Goal: Information Seeking & Learning: Learn about a topic

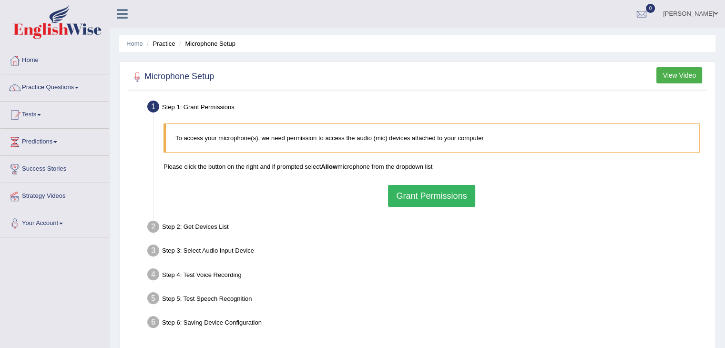
click at [406, 199] on button "Grant Permissions" at bounding box center [431, 196] width 87 height 22
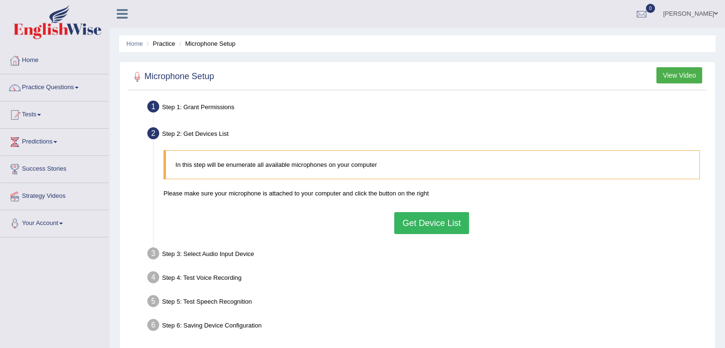
click at [420, 230] on button "Get Device List" at bounding box center [431, 223] width 74 height 22
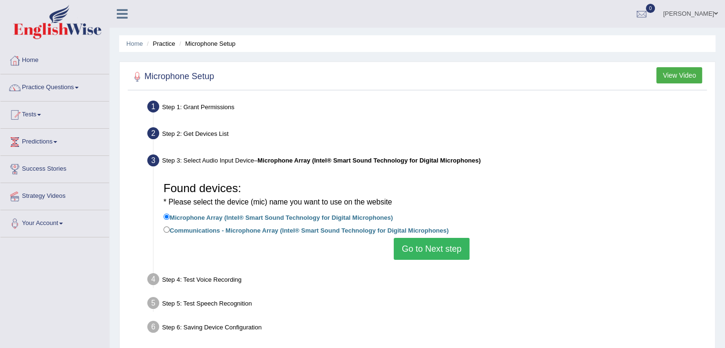
click at [420, 245] on button "Go to Next step" at bounding box center [432, 249] width 76 height 22
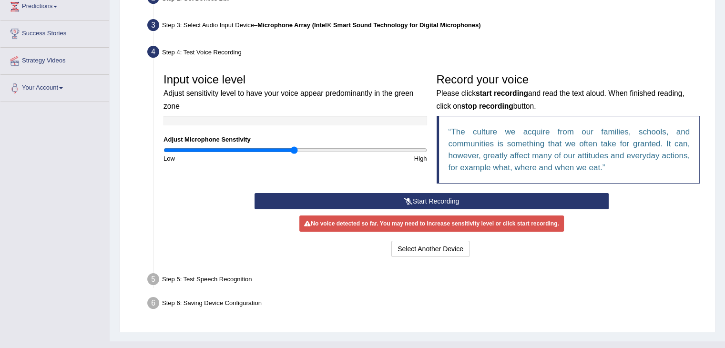
scroll to position [143, 0]
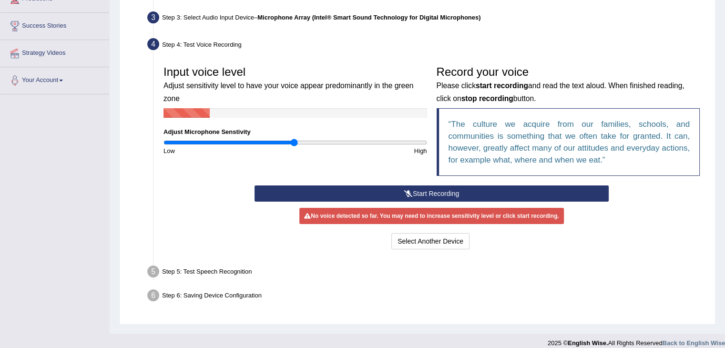
click at [442, 191] on button "Start Recording" at bounding box center [432, 193] width 354 height 16
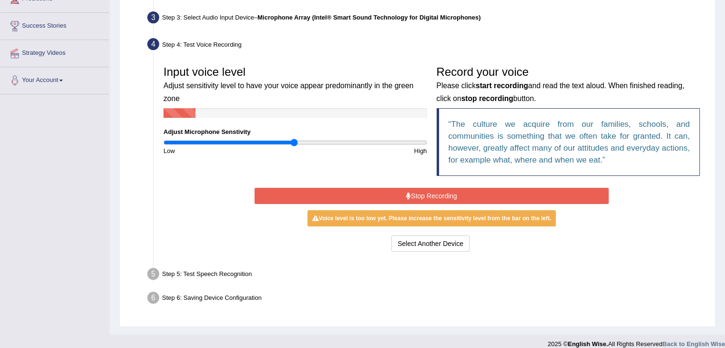
click at [441, 197] on button "Stop Recording" at bounding box center [432, 196] width 354 height 16
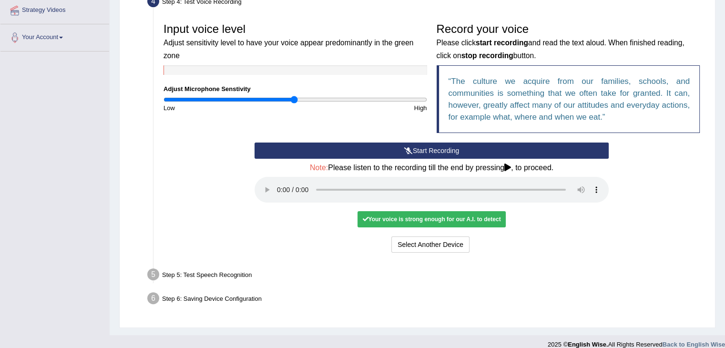
scroll to position [196, 0]
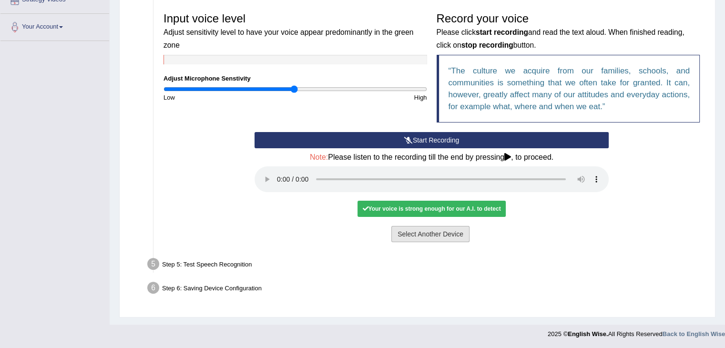
drag, startPoint x: 450, startPoint y: 241, endPoint x: 451, endPoint y: 261, distance: 20.0
click at [451, 261] on ul "Step 1: Grant Permissions To access your microphone(s), we need permission to a…" at bounding box center [417, 100] width 574 height 399
click at [471, 206] on div "Your voice is strong enough for our A.I. to detect" at bounding box center [432, 209] width 148 height 16
click at [202, 261] on div "Step 5: Test Speech Recognition" at bounding box center [427, 265] width 568 height 21
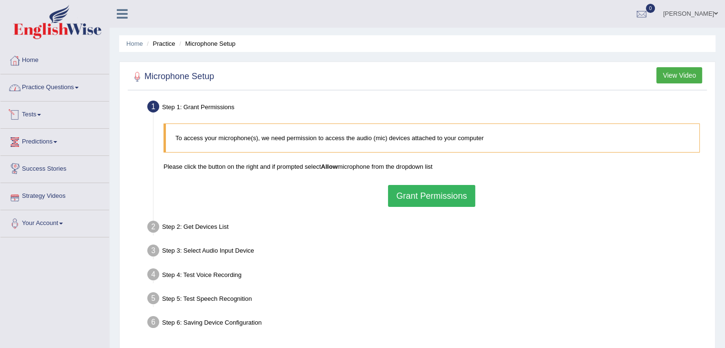
click at [61, 88] on link "Practice Questions" at bounding box center [54, 86] width 109 height 24
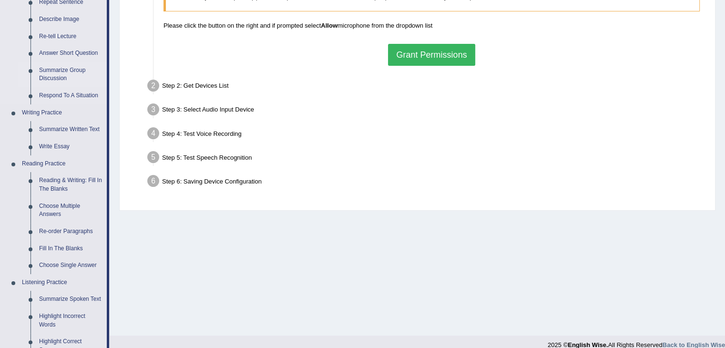
scroll to position [143, 0]
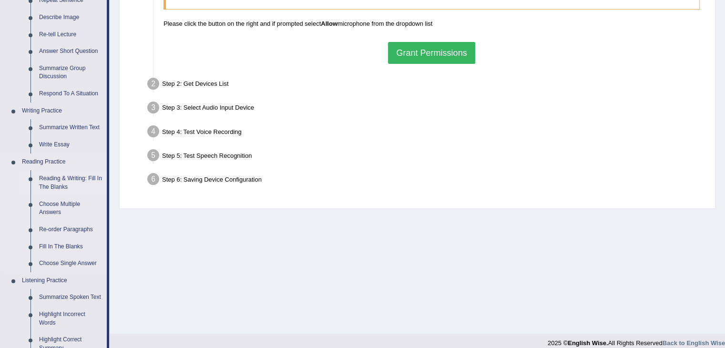
click at [51, 181] on link "Reading & Writing: Fill In The Blanks" at bounding box center [71, 182] width 72 height 25
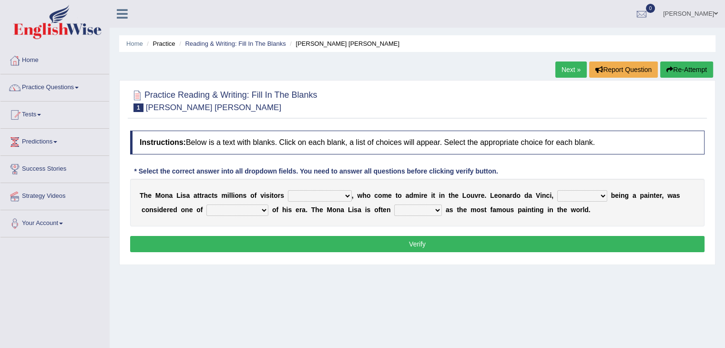
click at [330, 195] on select "around the year the all year all year round per year" at bounding box center [320, 195] width 64 height 11
select select "all year round"
click at [288, 190] on select "around the year the all year all year round per year" at bounding box center [320, 195] width 64 height 11
click at [341, 193] on select "around the year the all year all year round per year" at bounding box center [320, 195] width 64 height 11
click at [288, 190] on select "around the year the all year all year round per year" at bounding box center [320, 195] width 64 height 11
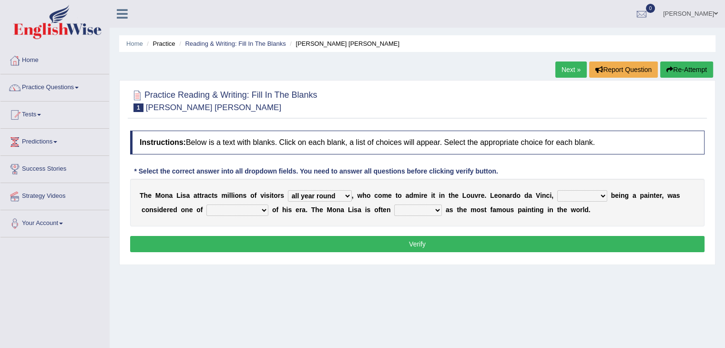
click at [577, 195] on select "rather than as much as as well as as long as" at bounding box center [582, 195] width 50 height 11
click at [582, 198] on select "rather than as much as as well as as long as" at bounding box center [582, 195] width 50 height 11
select select "as much as"
click at [557, 190] on select "rather than as much as as well as as long as" at bounding box center [582, 195] width 50 height 11
select select "all year round"
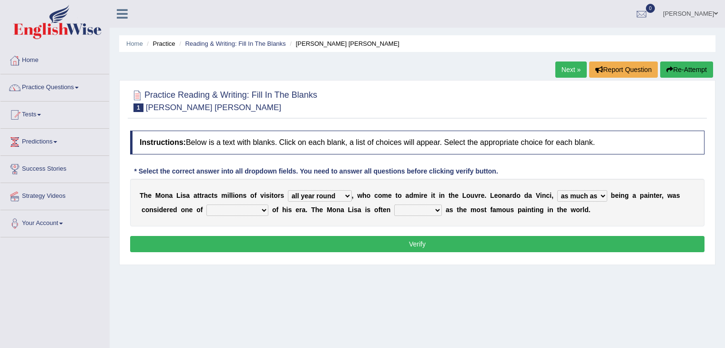
select select "as much as"
click at [218, 205] on select "better artists artist the better artist the best artists" at bounding box center [237, 210] width 62 height 11
select select "the best artists"
click at [206, 205] on select "better artists artist the better artist the best artists" at bounding box center [237, 210] width 62 height 11
click at [411, 212] on select "classified suggested predicted described" at bounding box center [418, 210] width 48 height 11
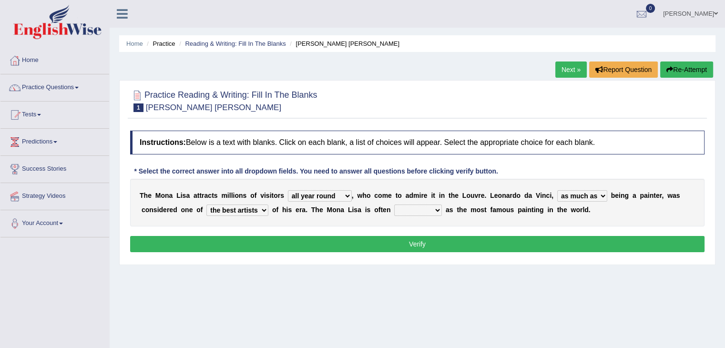
select select "described"
click at [394, 205] on select "classified suggested predicted described" at bounding box center [418, 210] width 48 height 11
click at [410, 243] on button "Verify" at bounding box center [417, 244] width 574 height 16
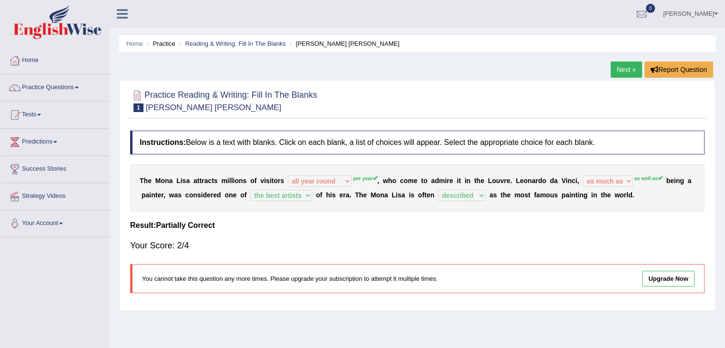
click at [629, 71] on link "Next »" at bounding box center [626, 69] width 31 height 16
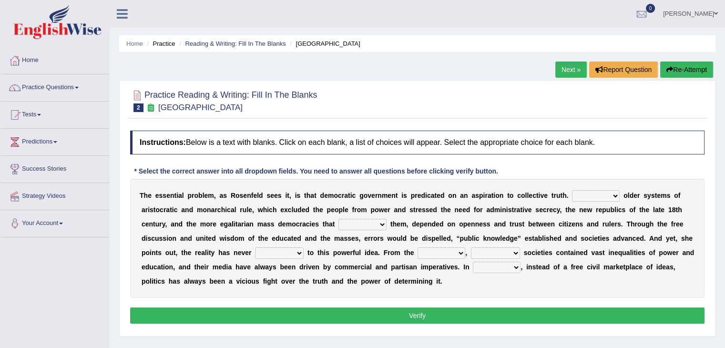
click at [584, 198] on select "Like Unlike Likely Safely" at bounding box center [596, 195] width 48 height 11
